Goal: Task Accomplishment & Management: Manage account settings

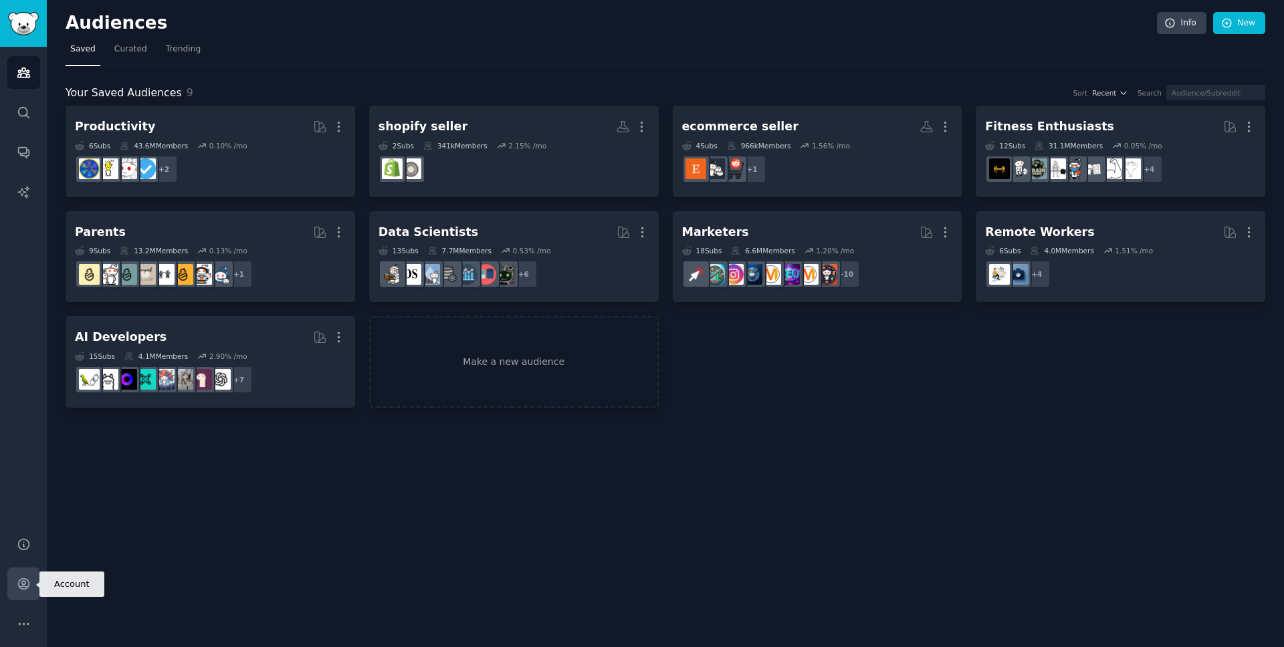
click at [23, 589] on icon "Sidebar" at bounding box center [24, 584] width 14 height 14
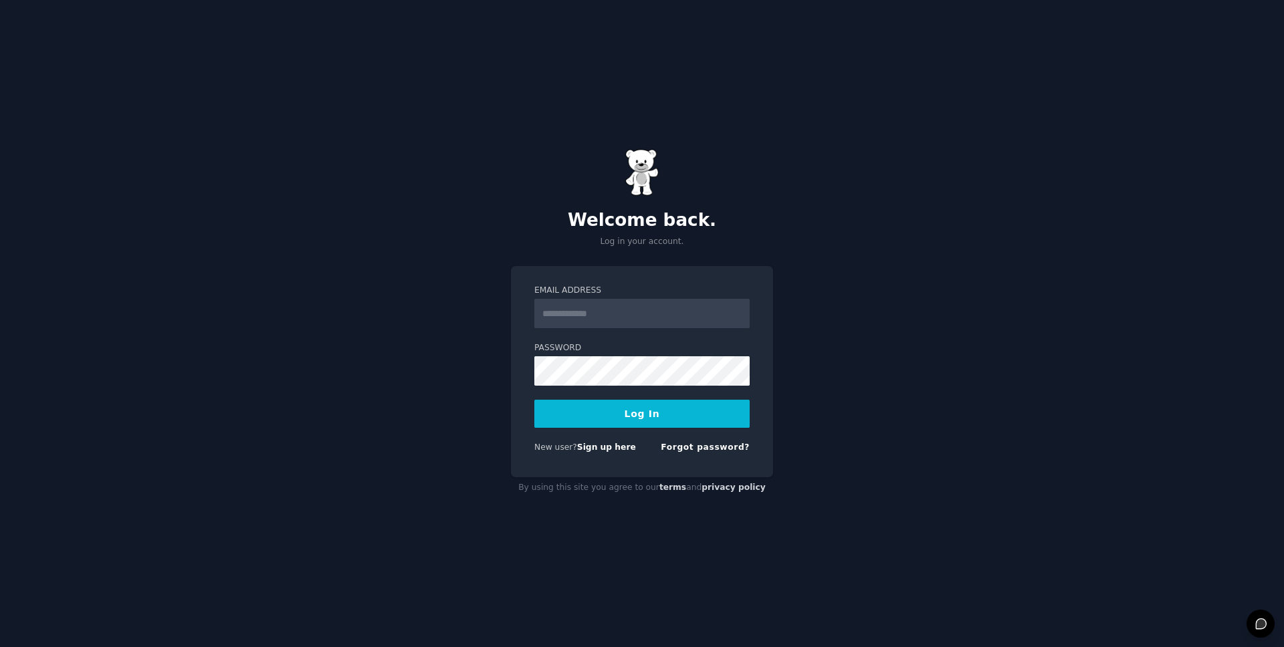
type input "**********"
click at [637, 407] on button "Log In" at bounding box center [641, 414] width 215 height 28
